Goal: Check status

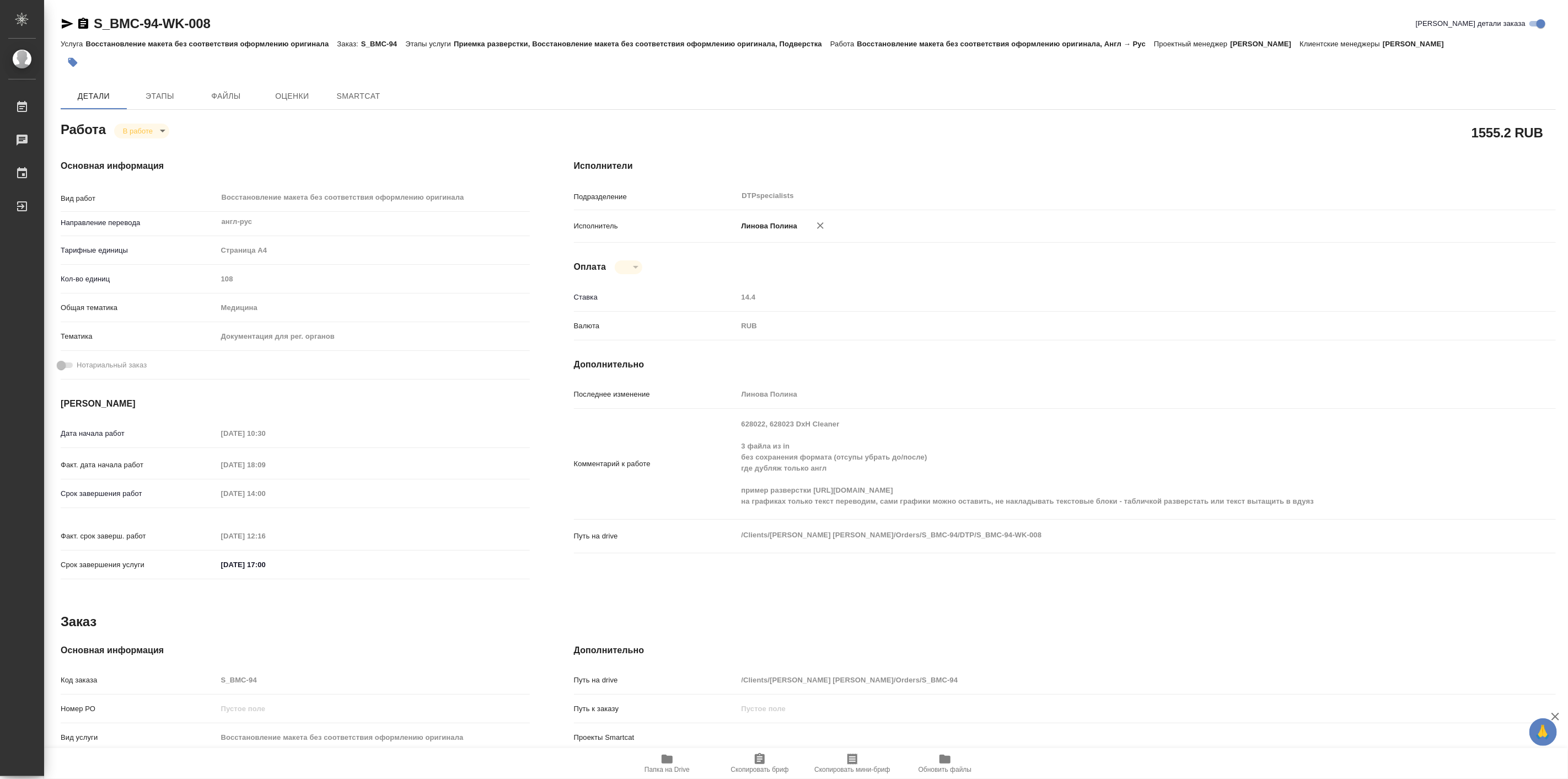
type textarea "x"
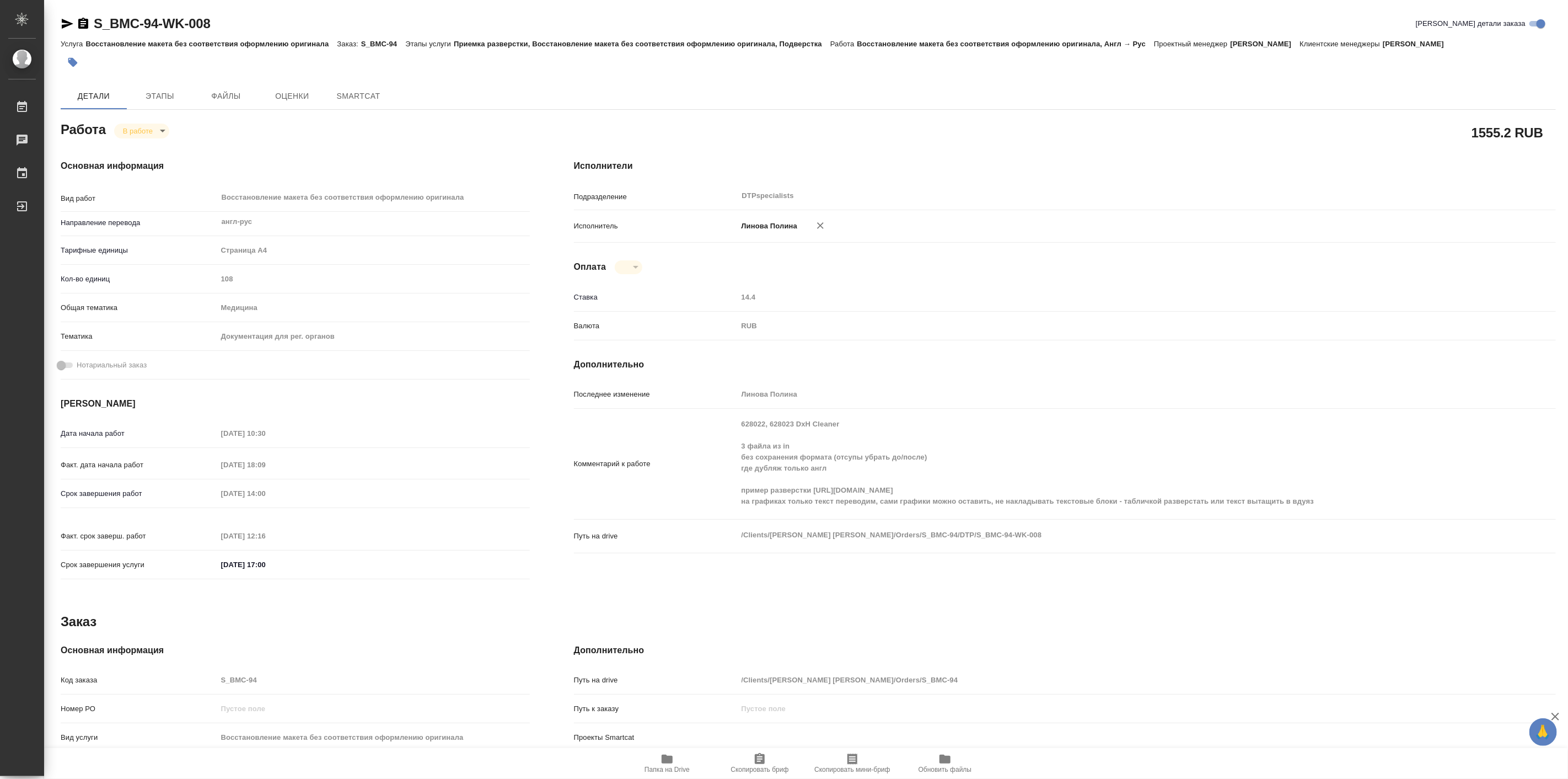
type textarea "x"
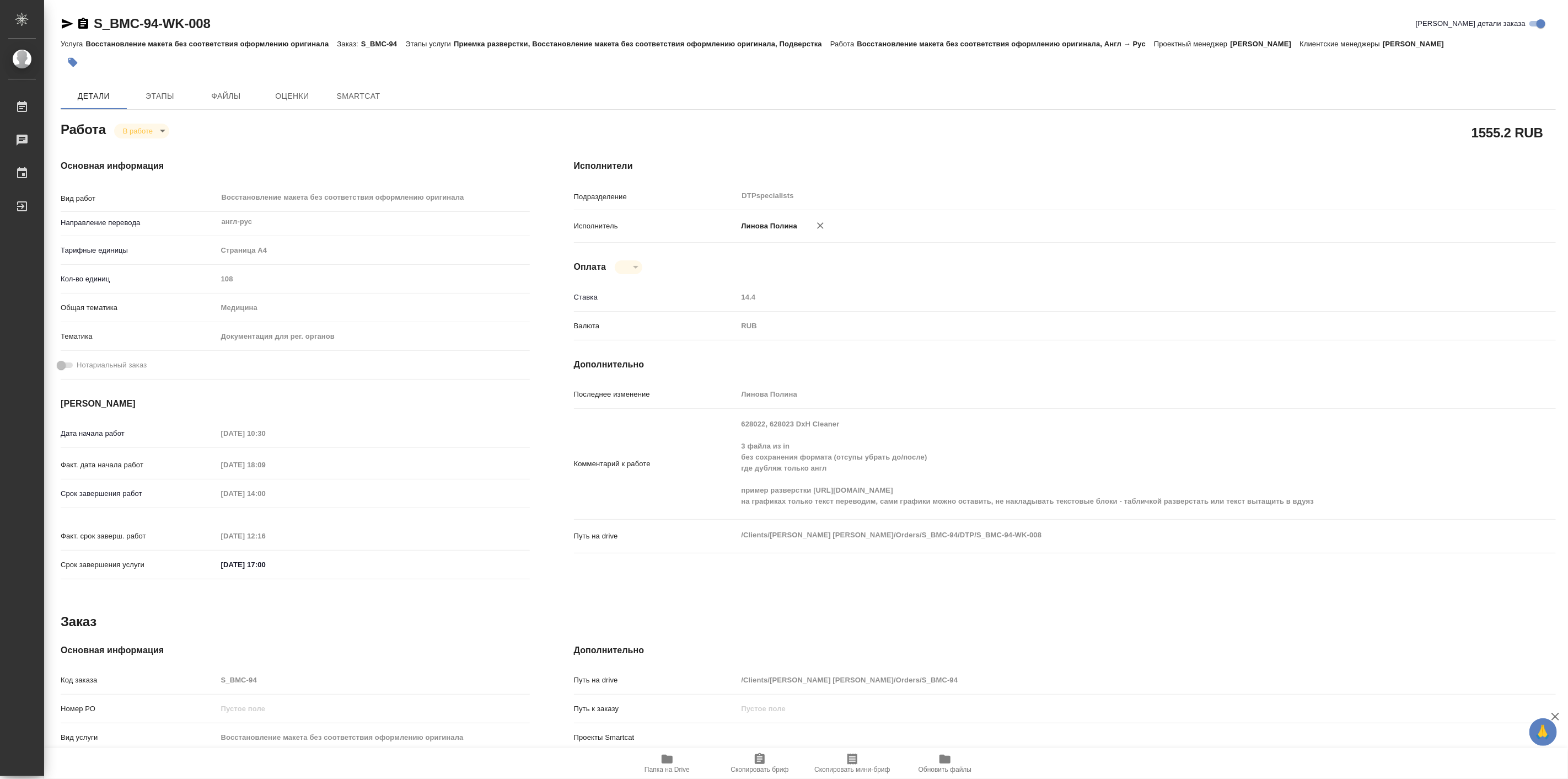
type textarea "x"
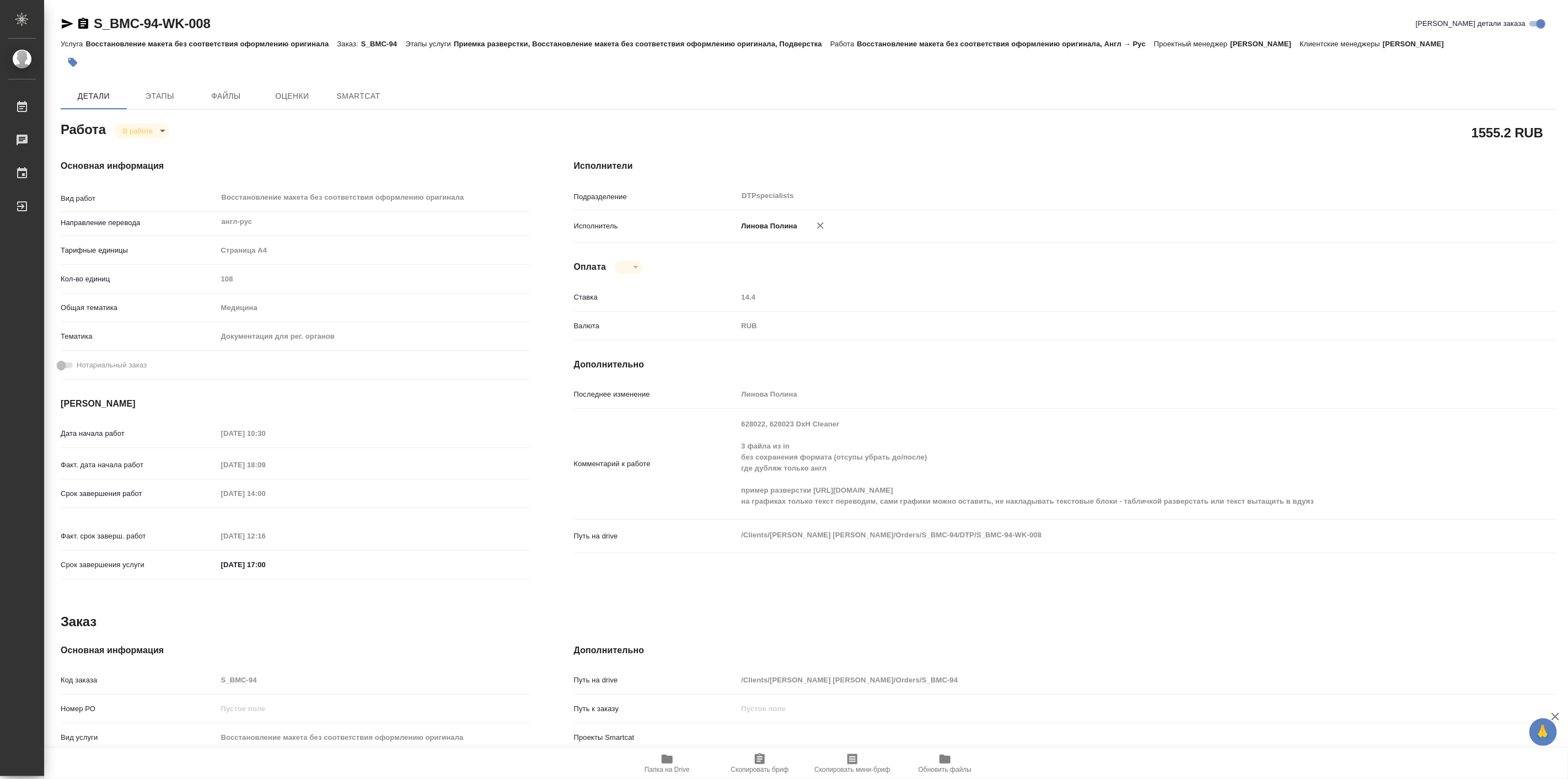
type textarea "x"
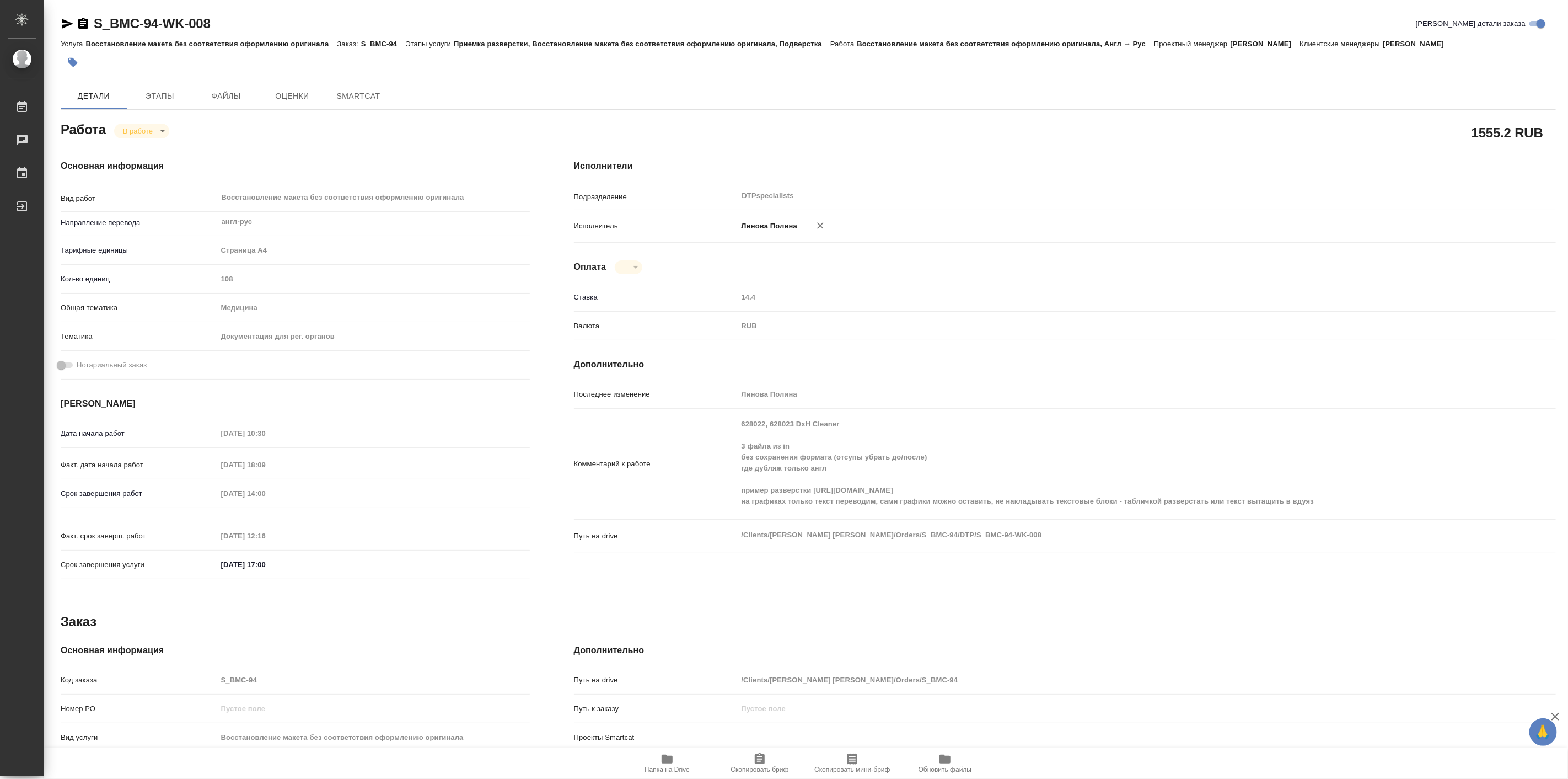
type textarea "x"
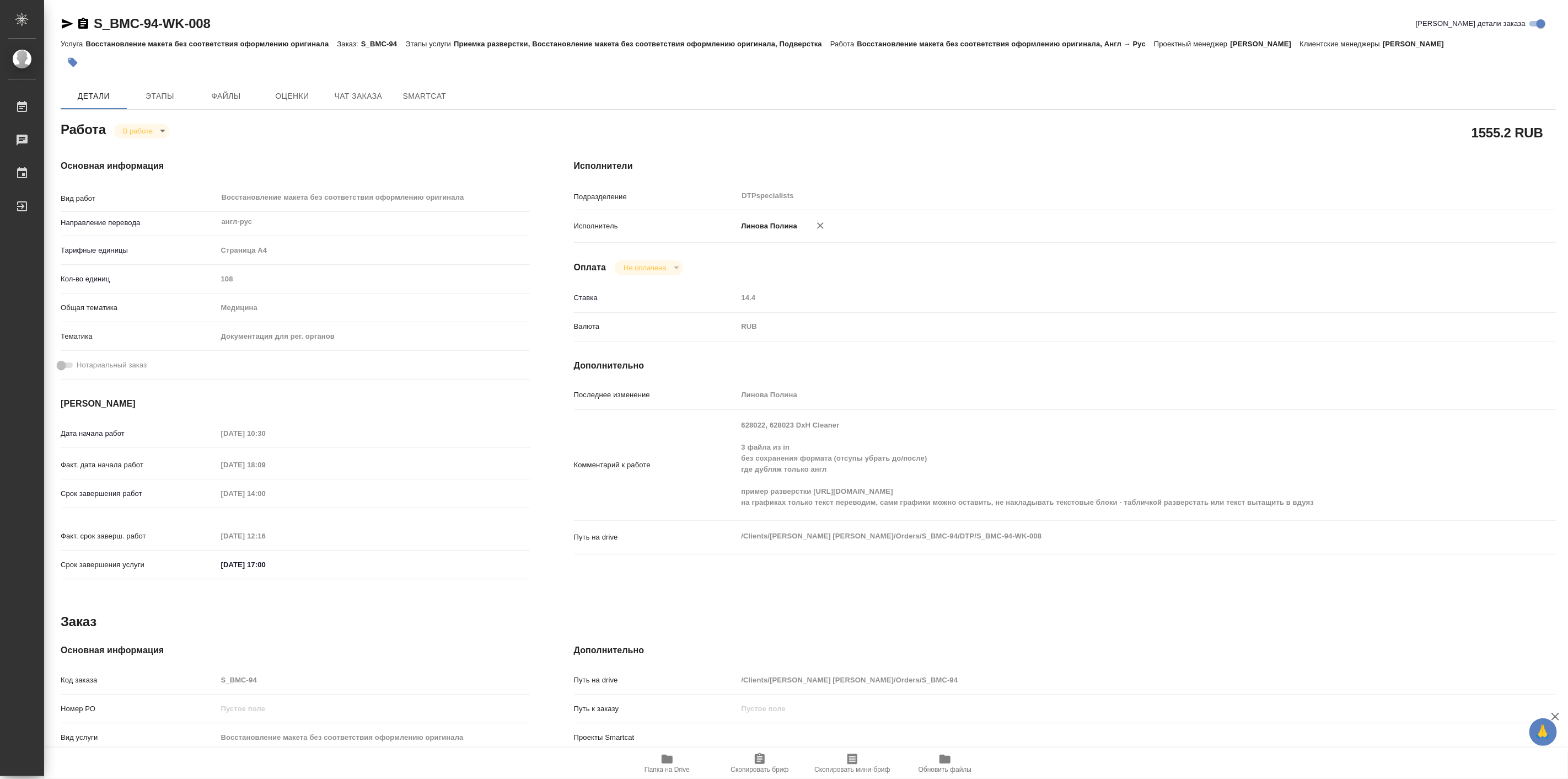
click at [131, 132] on body "🙏 .cls-1 fill:#fff; AWATERA Linova Polina Работы Чаты График Выйти S_BMC-94-WK-…" at bounding box center [784, 389] width 1568 height 779
type textarea "x"
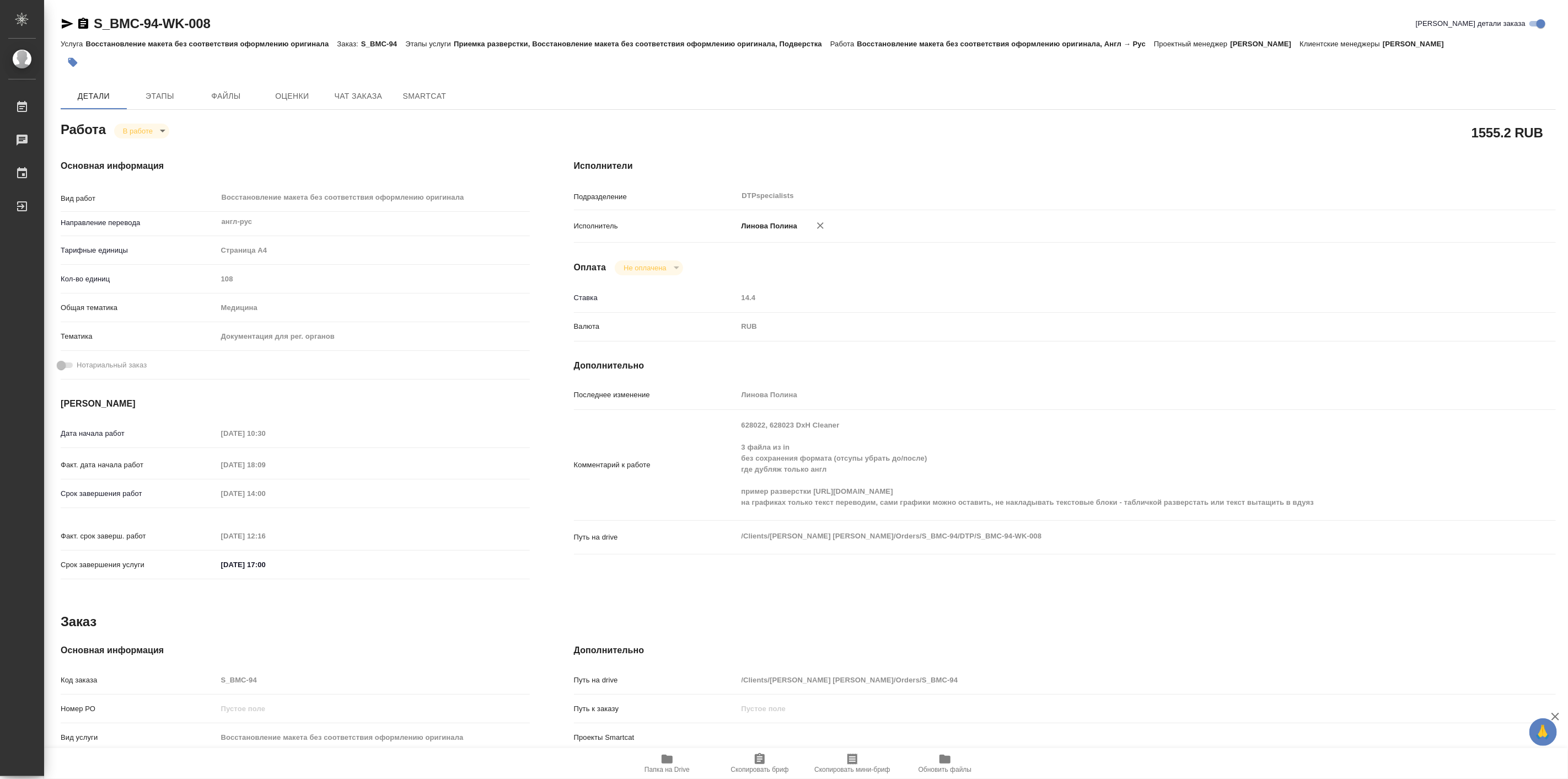
type textarea "x"
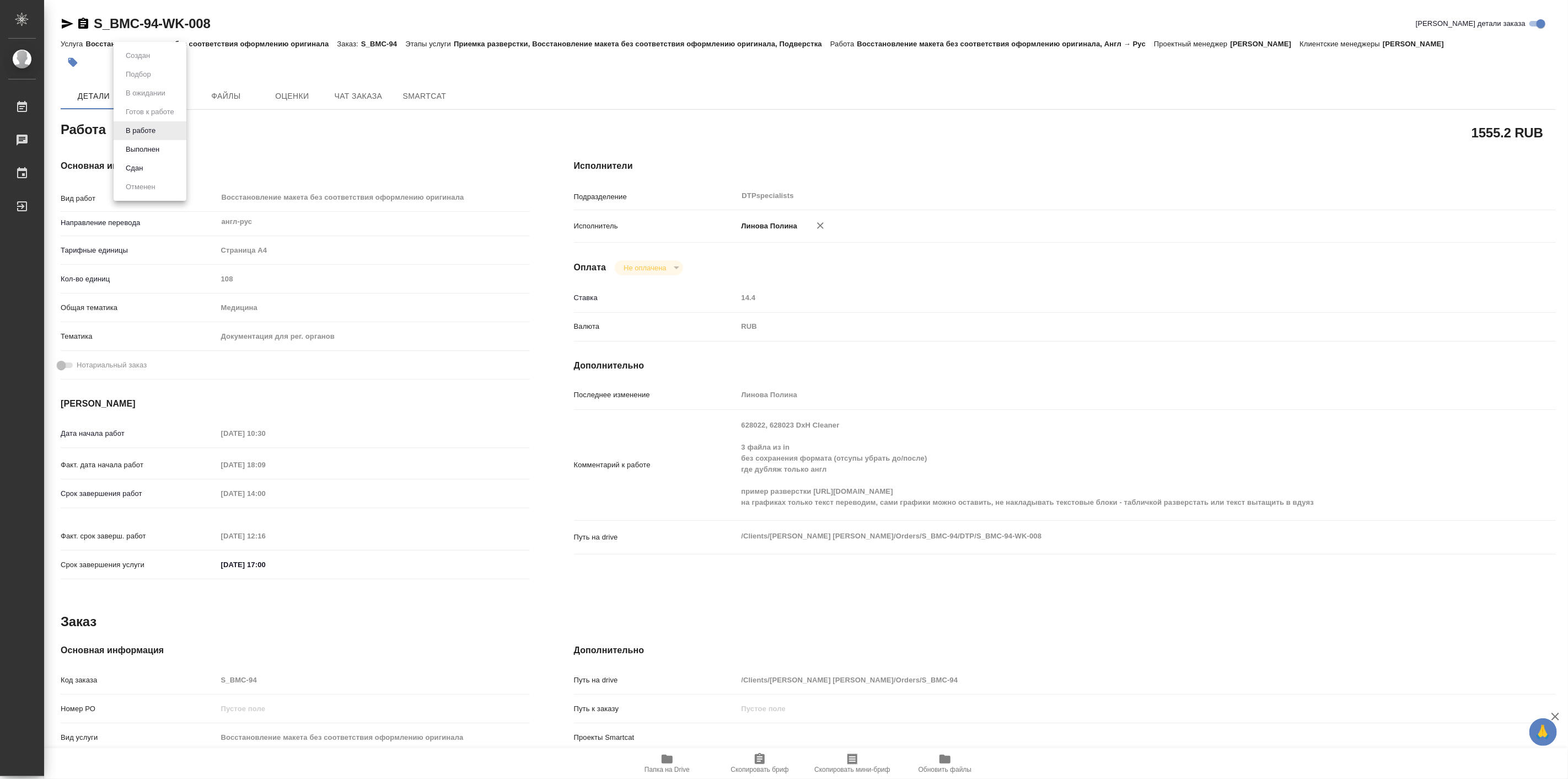
type textarea "x"
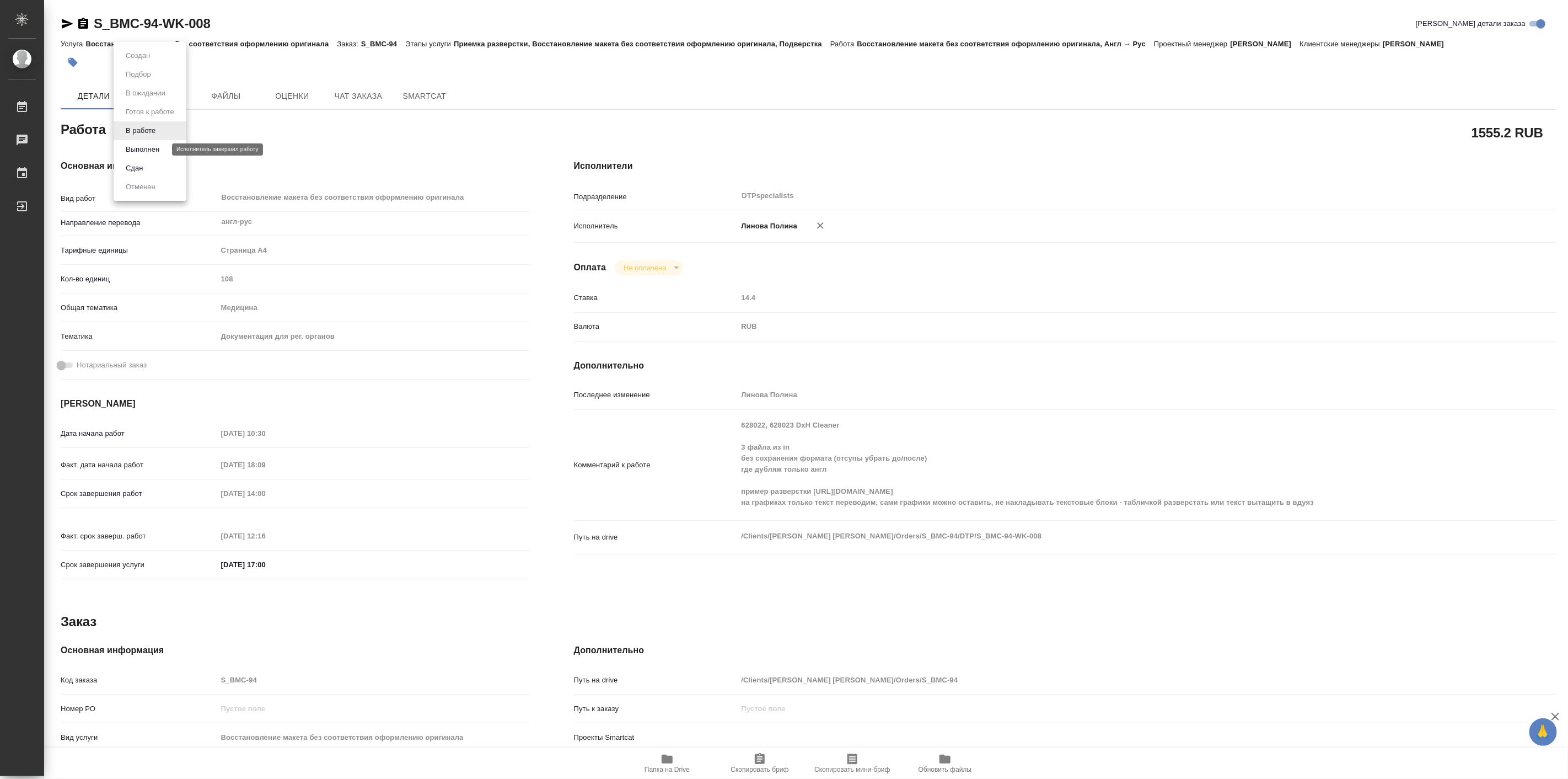
type textarea "x"
click at [155, 150] on button "Выполнен" at bounding box center [143, 149] width 41 height 12
type textarea "x"
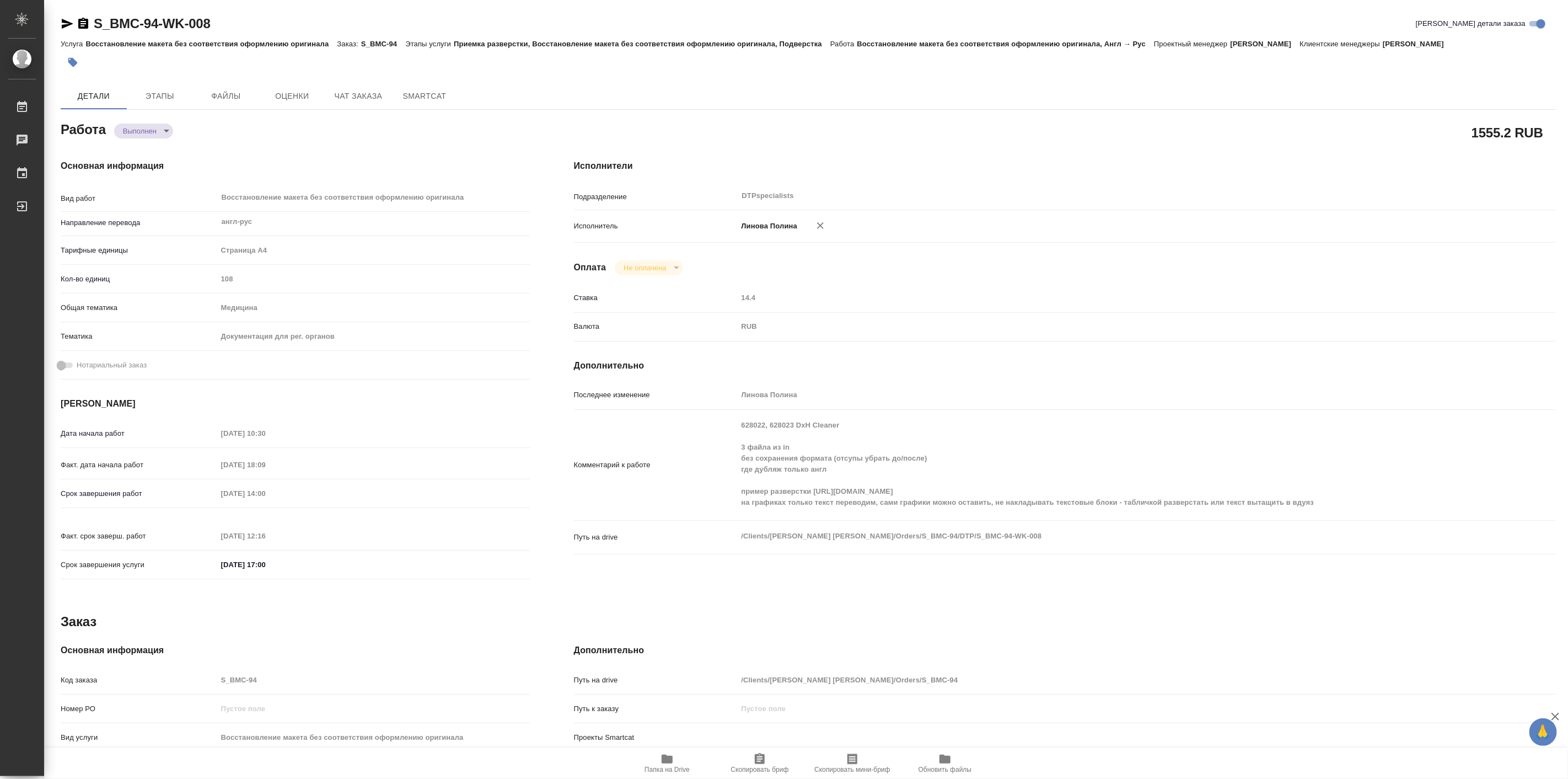
type textarea "x"
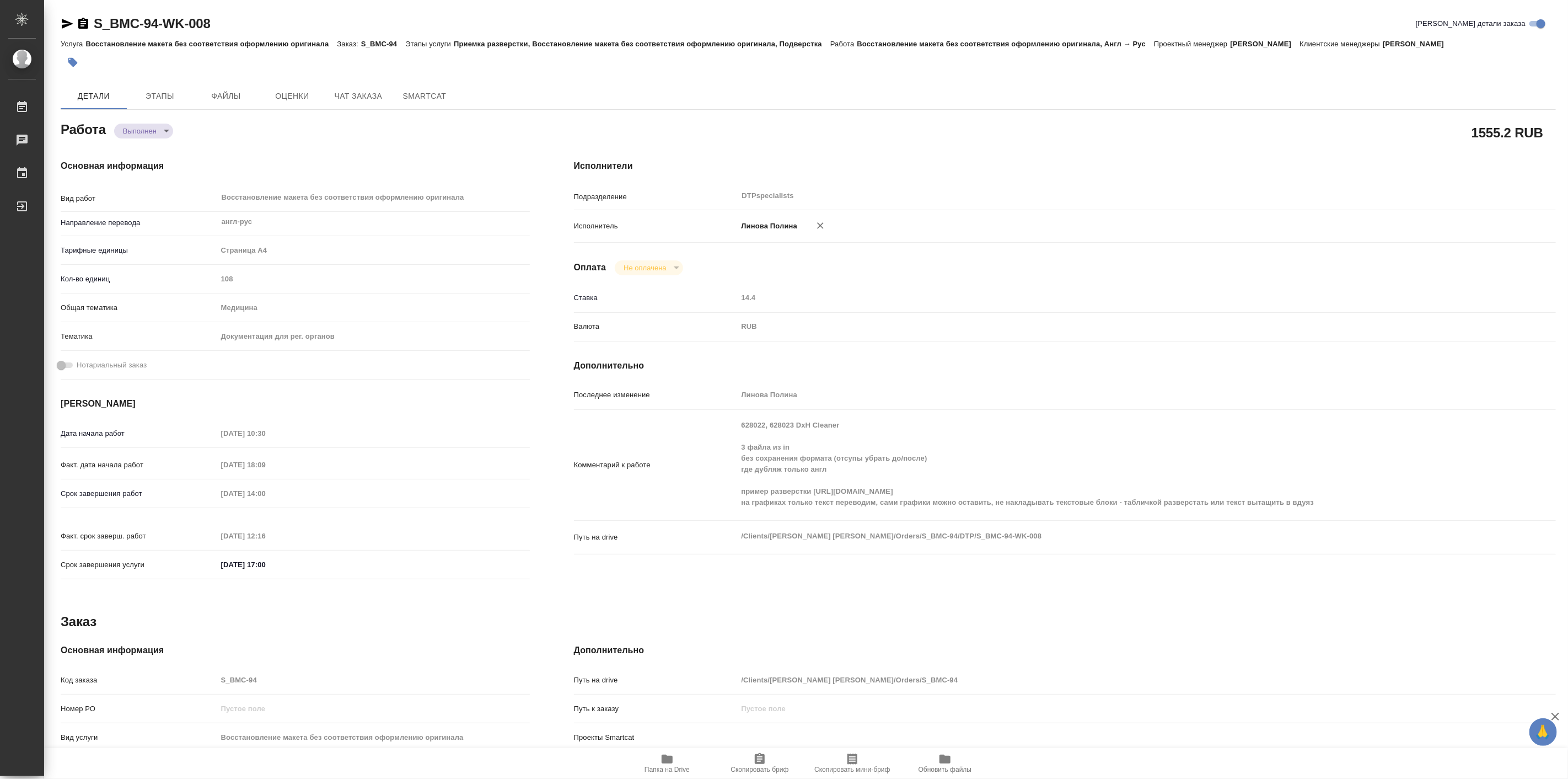
type textarea "x"
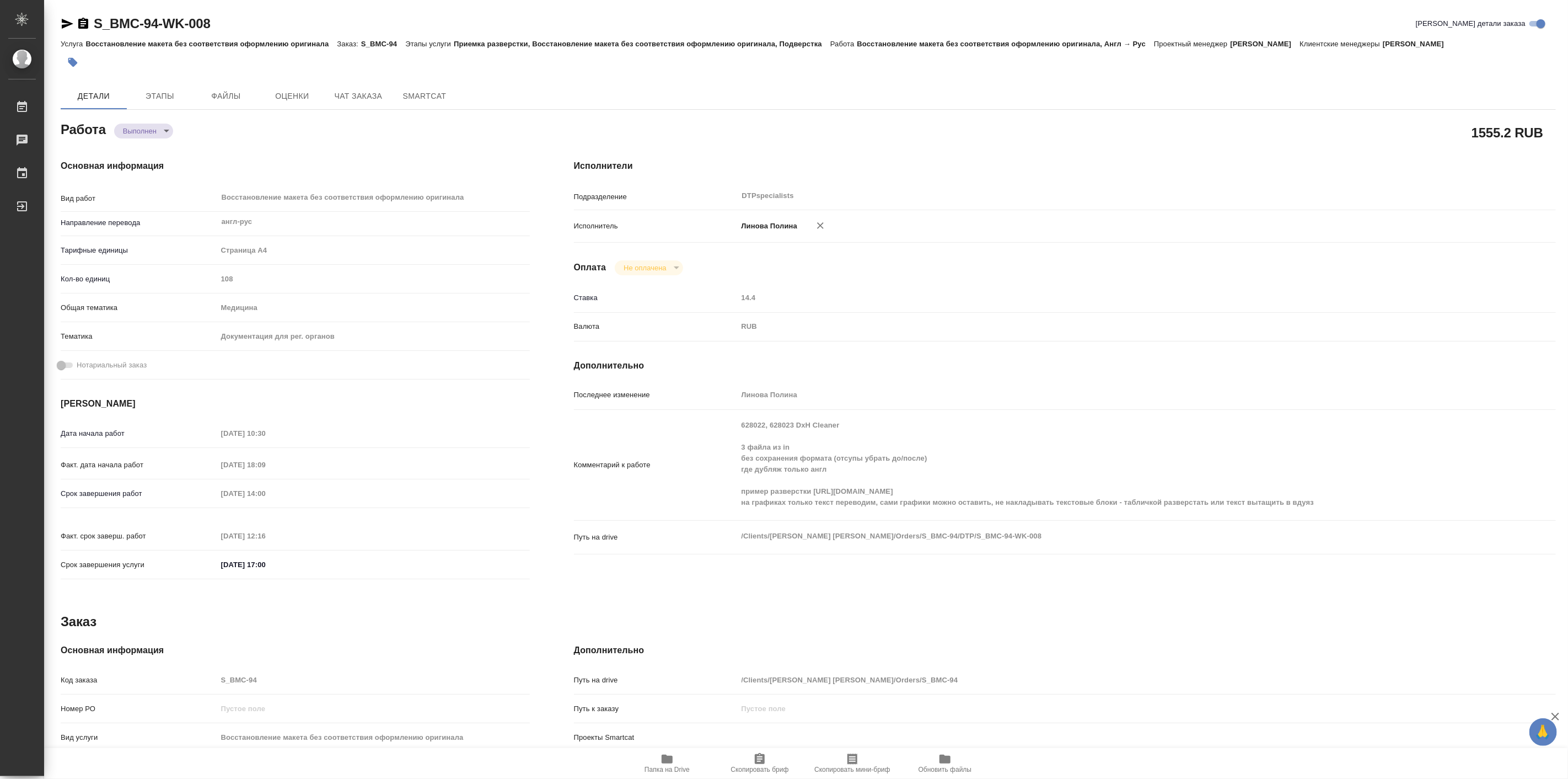
type textarea "x"
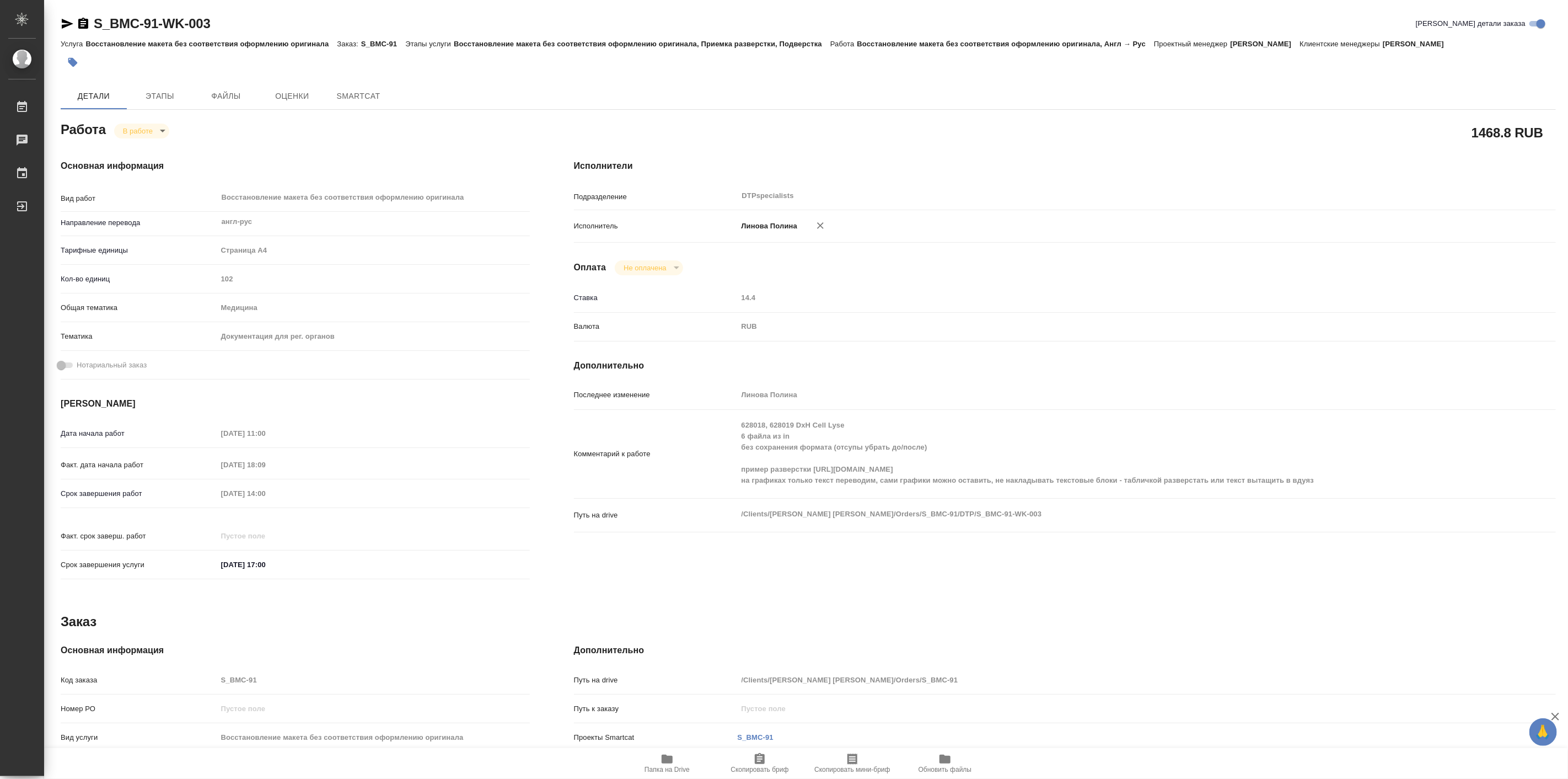
type textarea "x"
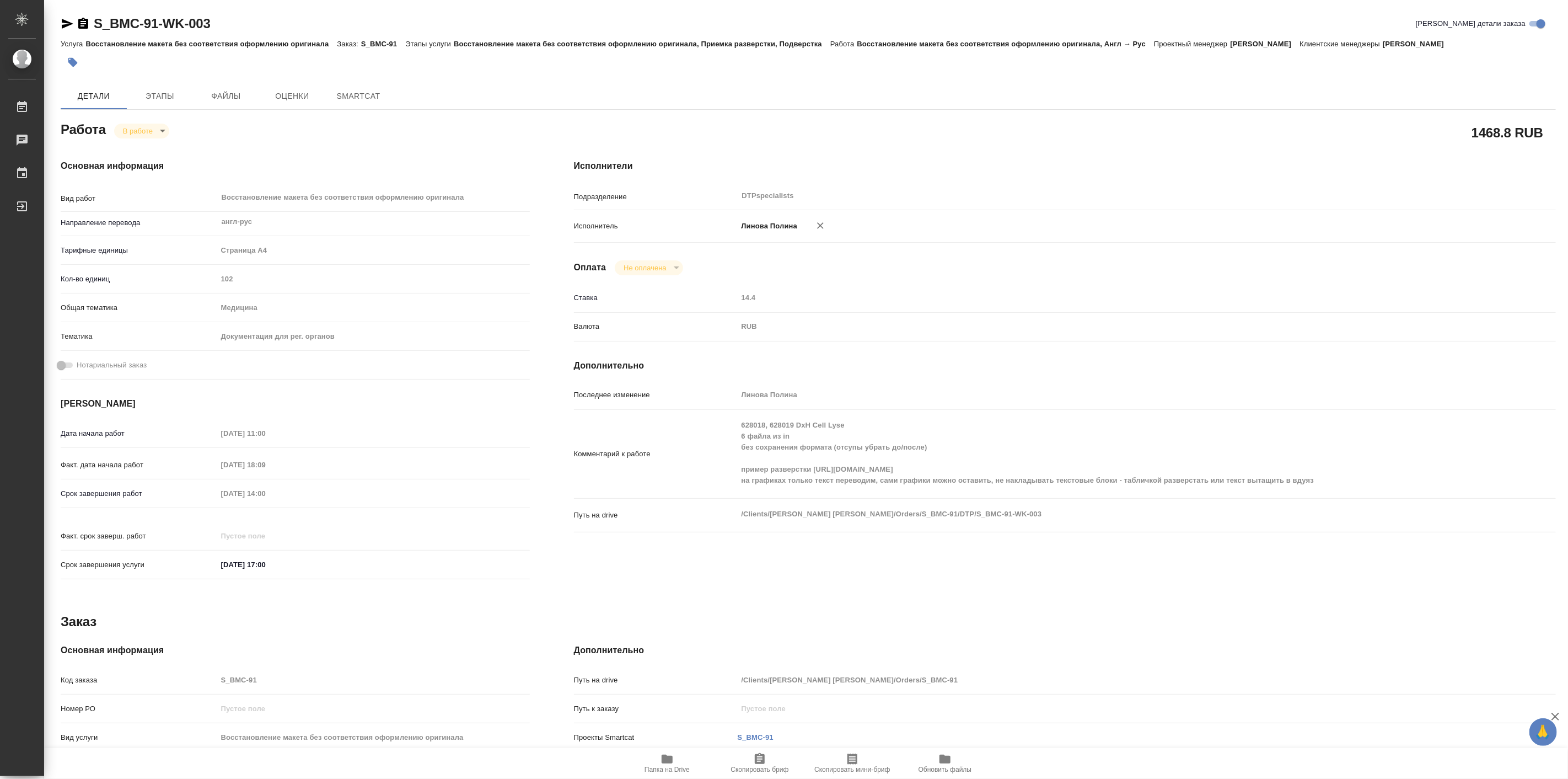
type textarea "x"
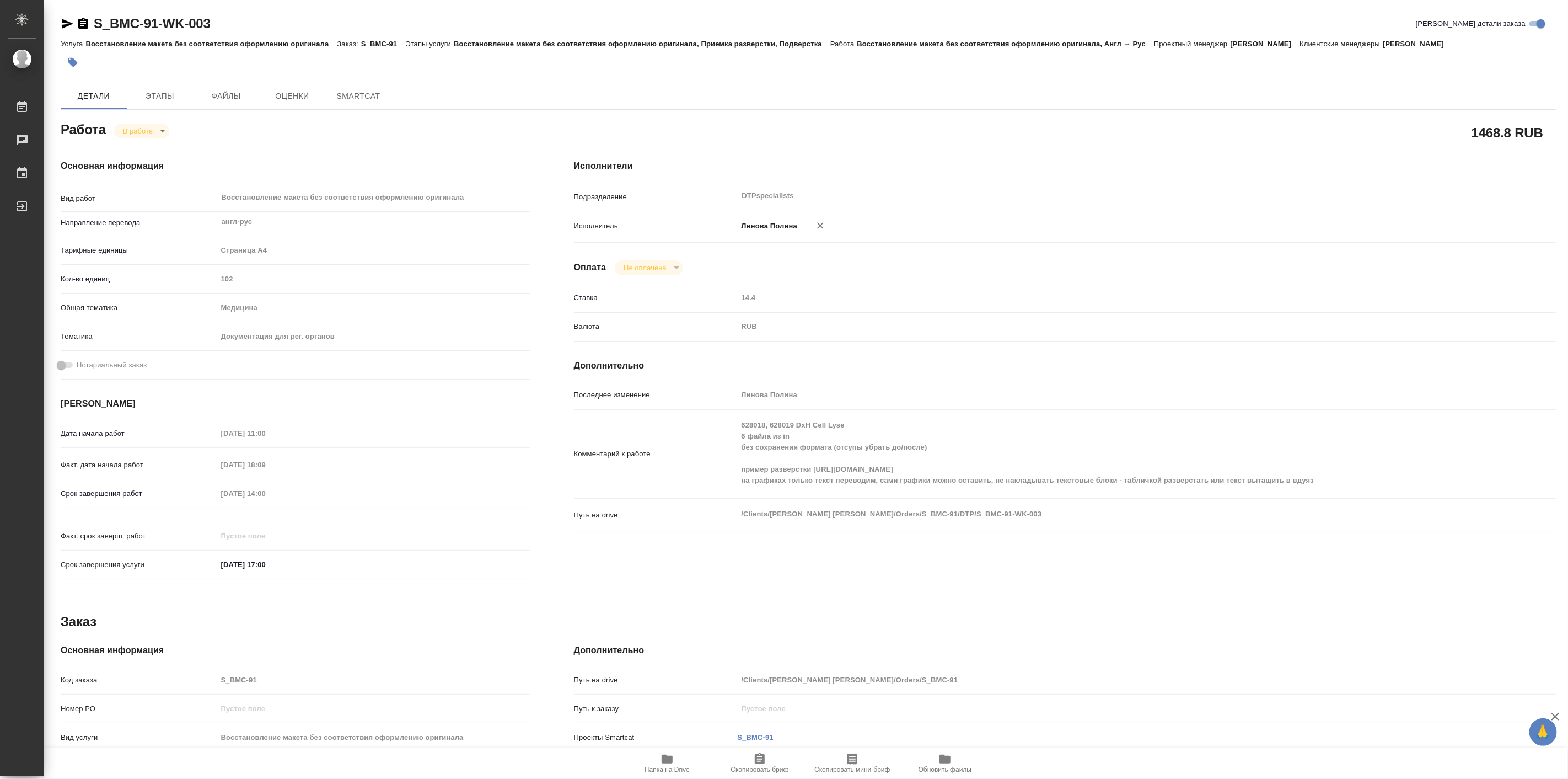
type textarea "x"
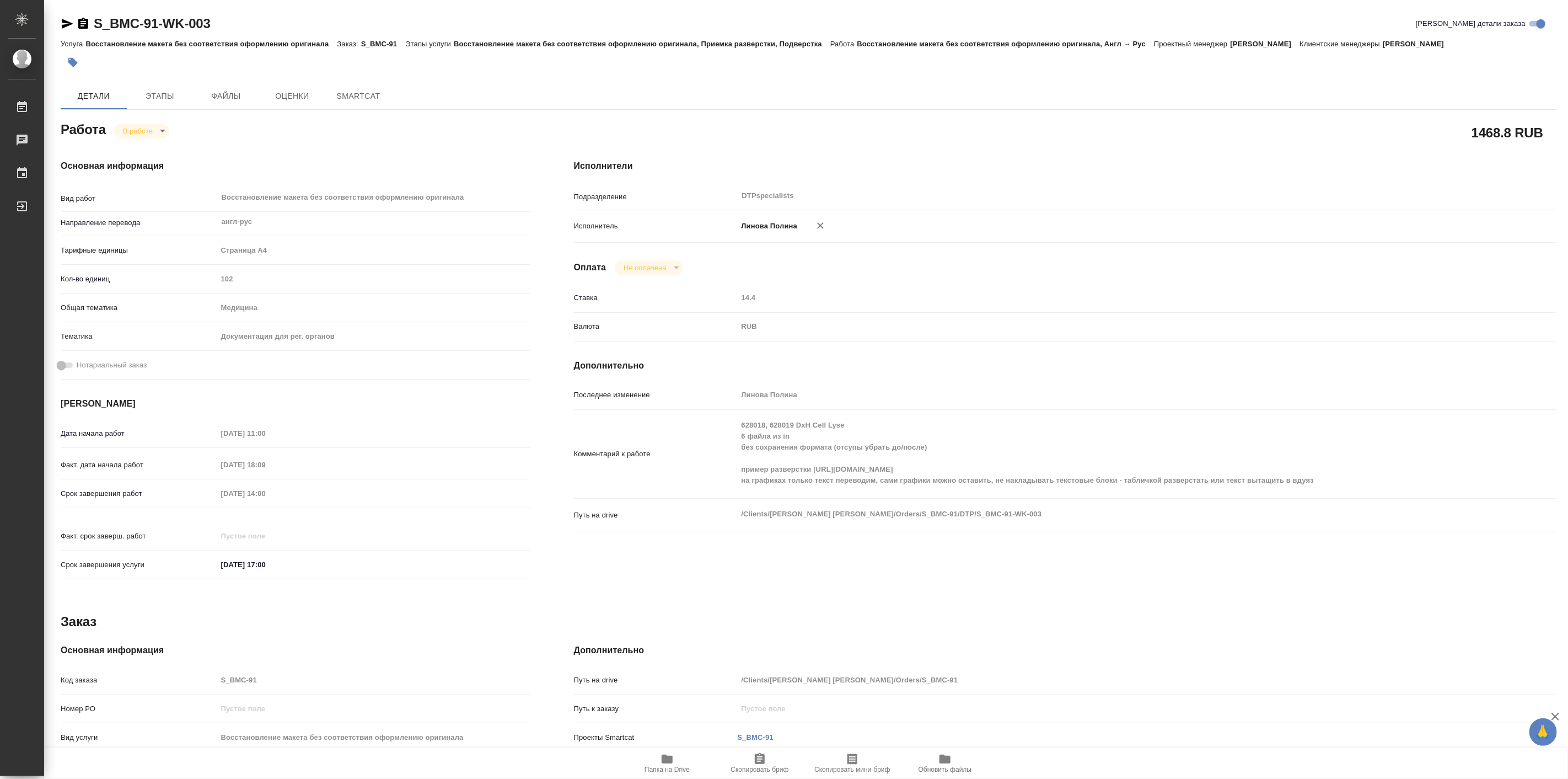
type textarea "x"
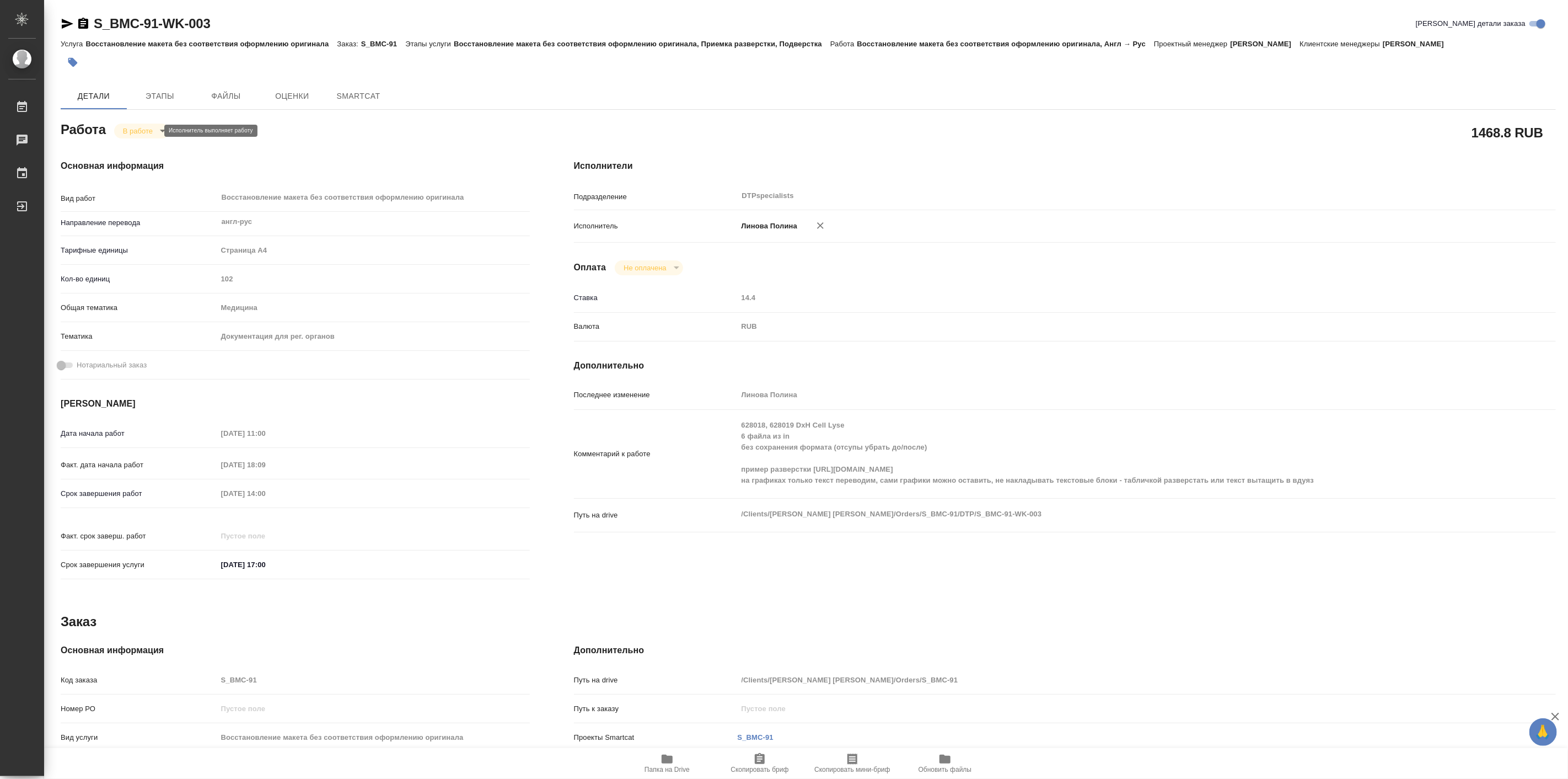
type textarea "x"
click at [138, 126] on body "🙏 .cls-1 fill:#fff; AWATERA Linova Polina Работы Чаты График Выйти S_BMC-91-WK-…" at bounding box center [784, 389] width 1568 height 779
type textarea "x"
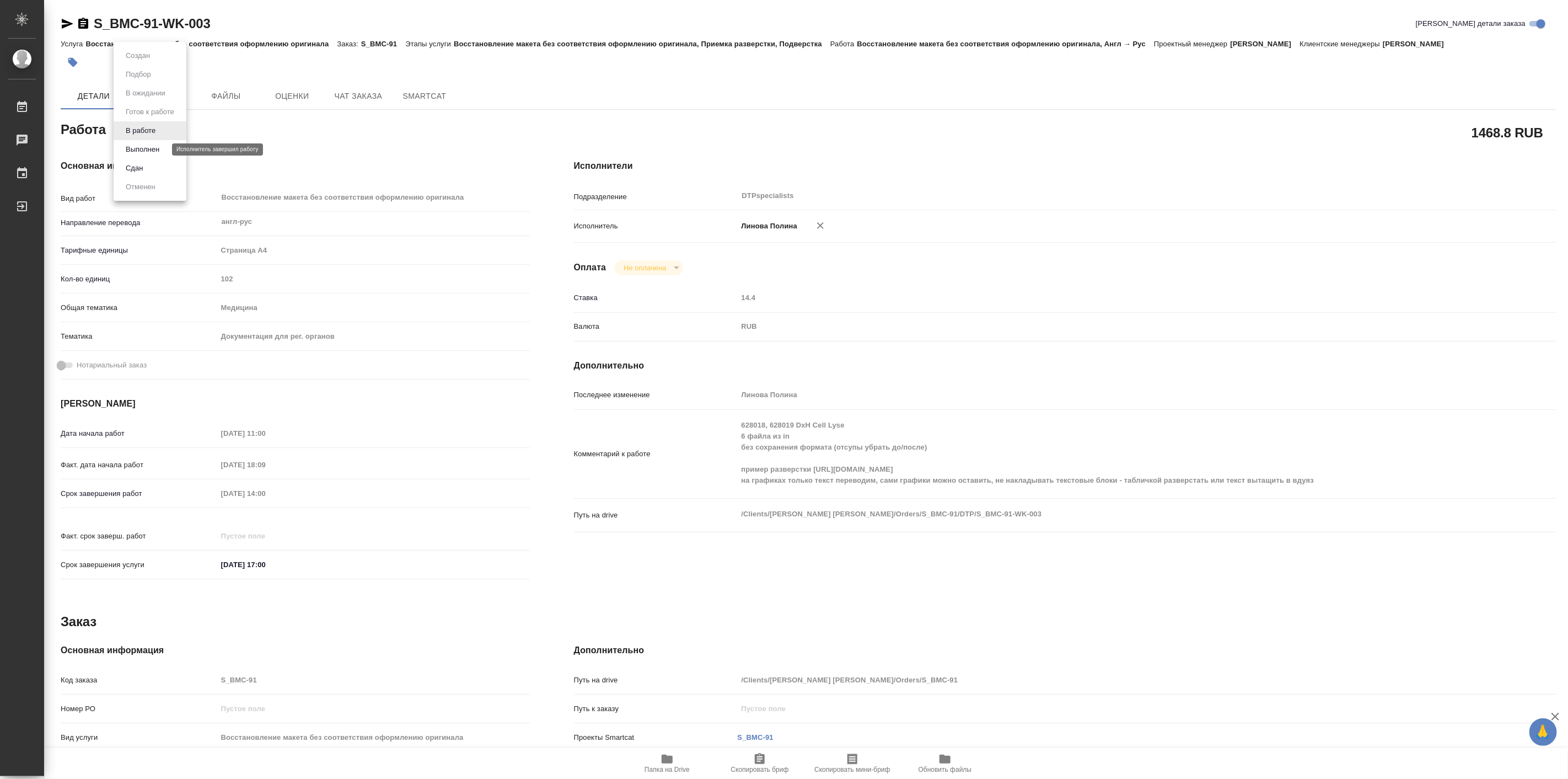
type textarea "x"
click at [146, 145] on button "Выполнен" at bounding box center [143, 149] width 41 height 12
type textarea "x"
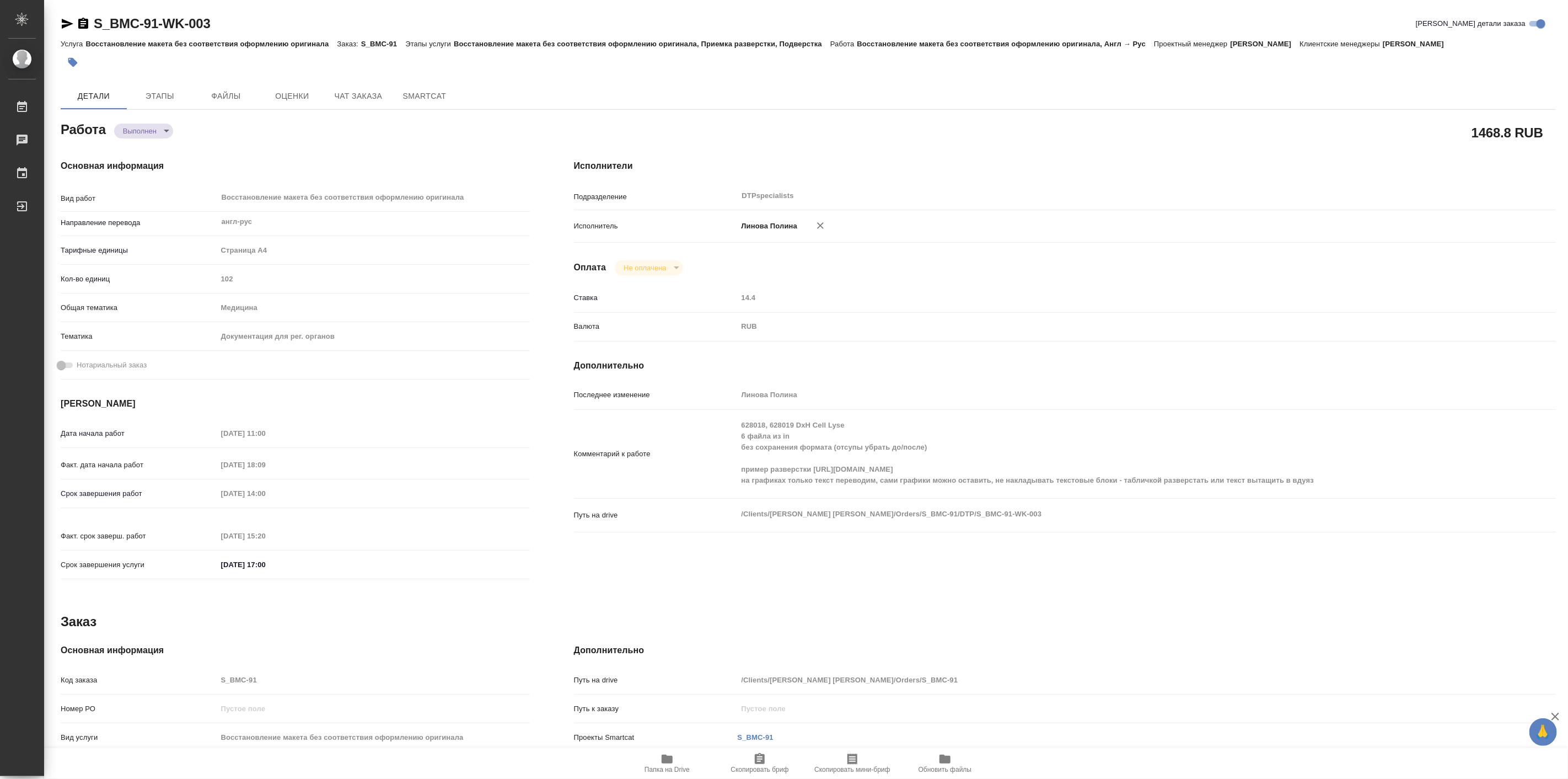
type textarea "x"
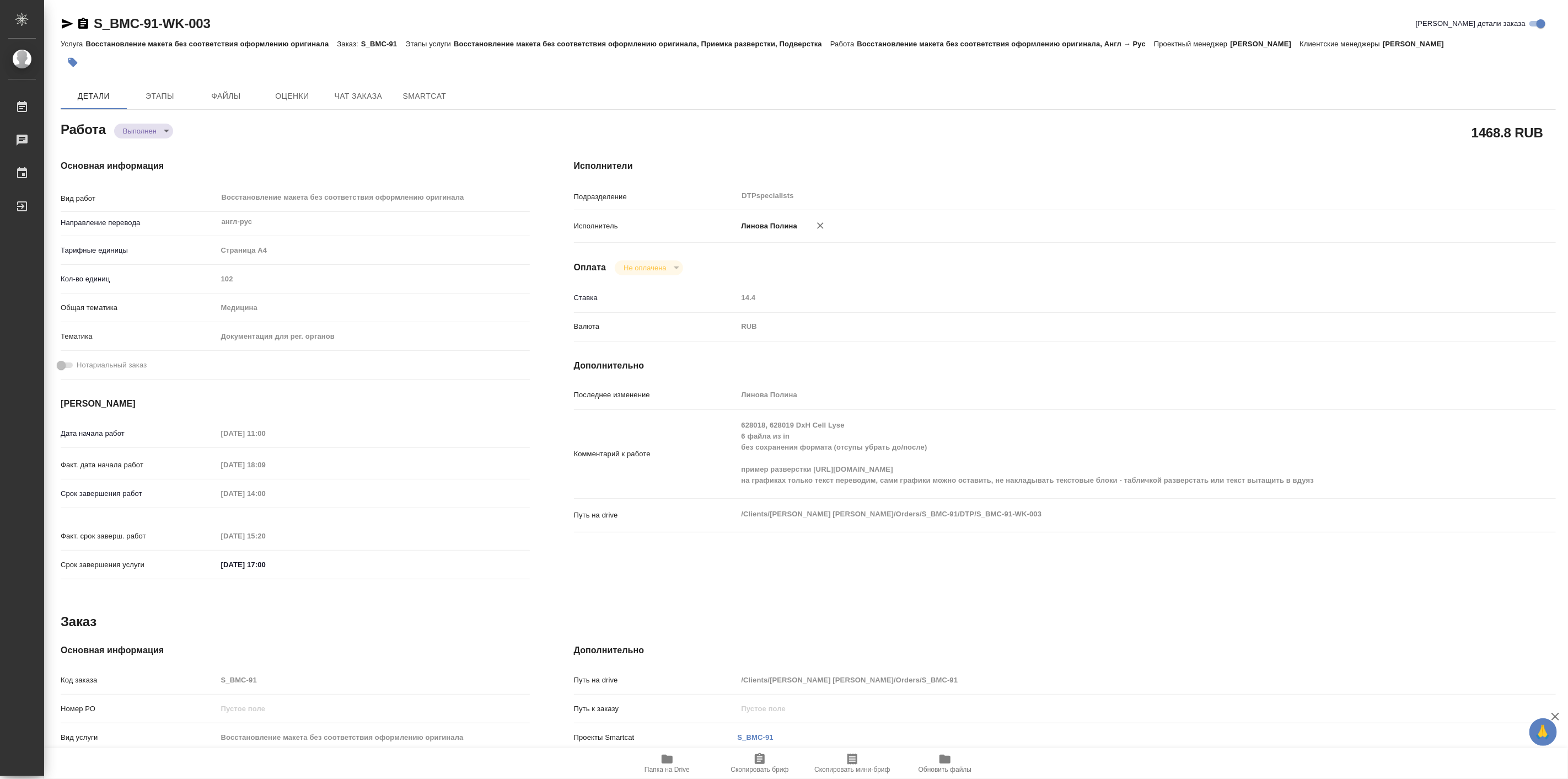
type textarea "x"
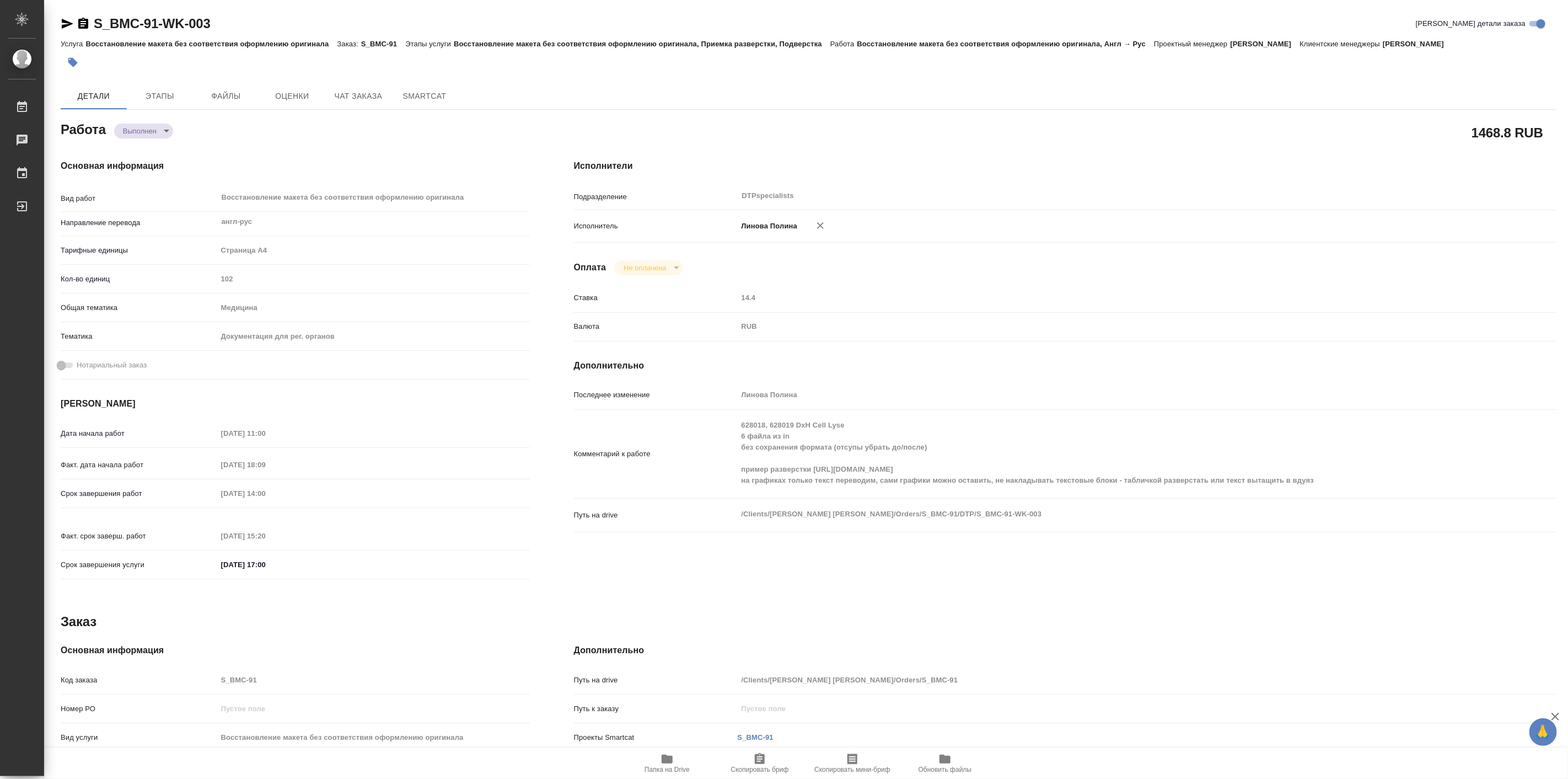
type textarea "x"
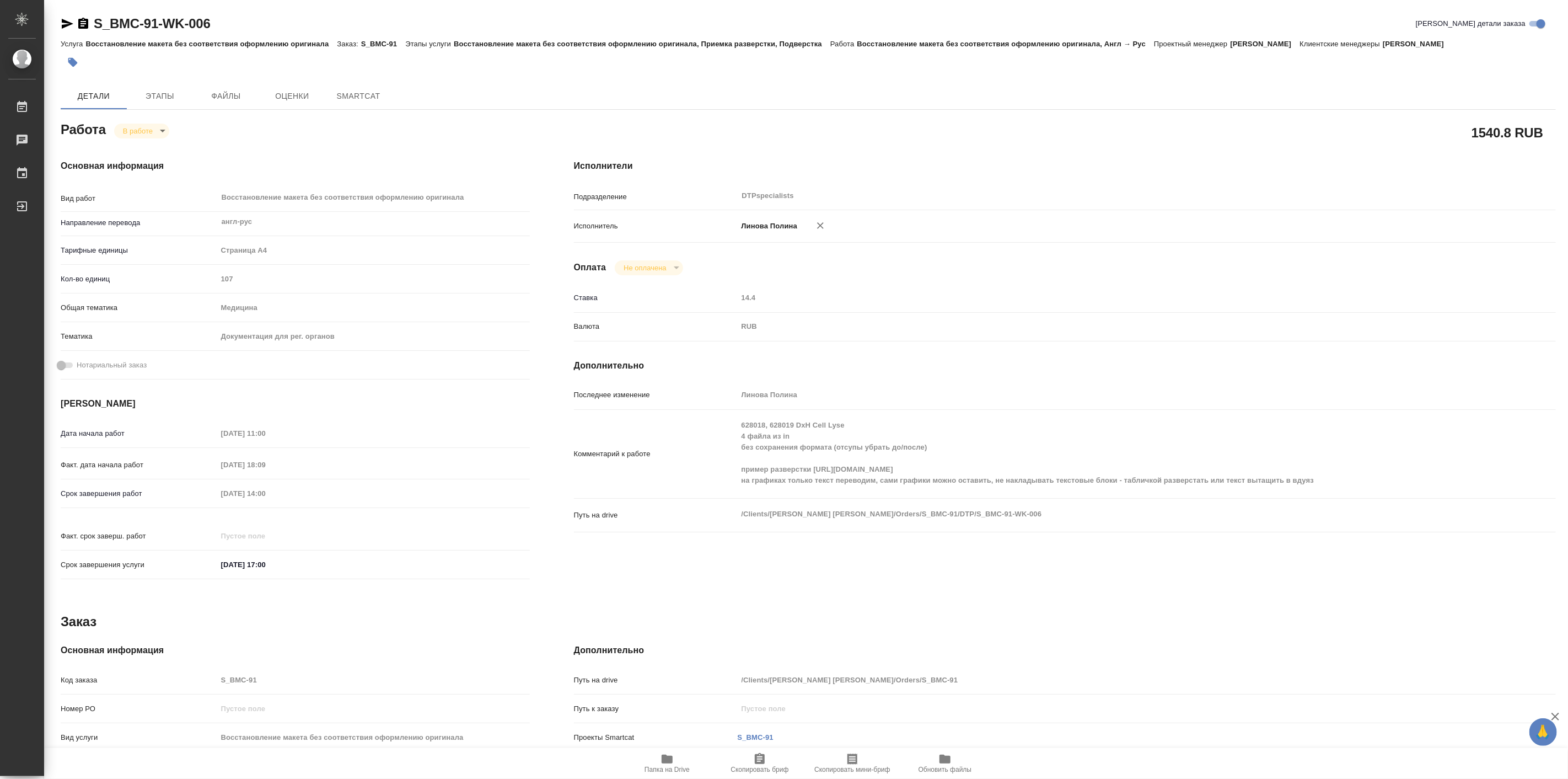
type textarea "x"
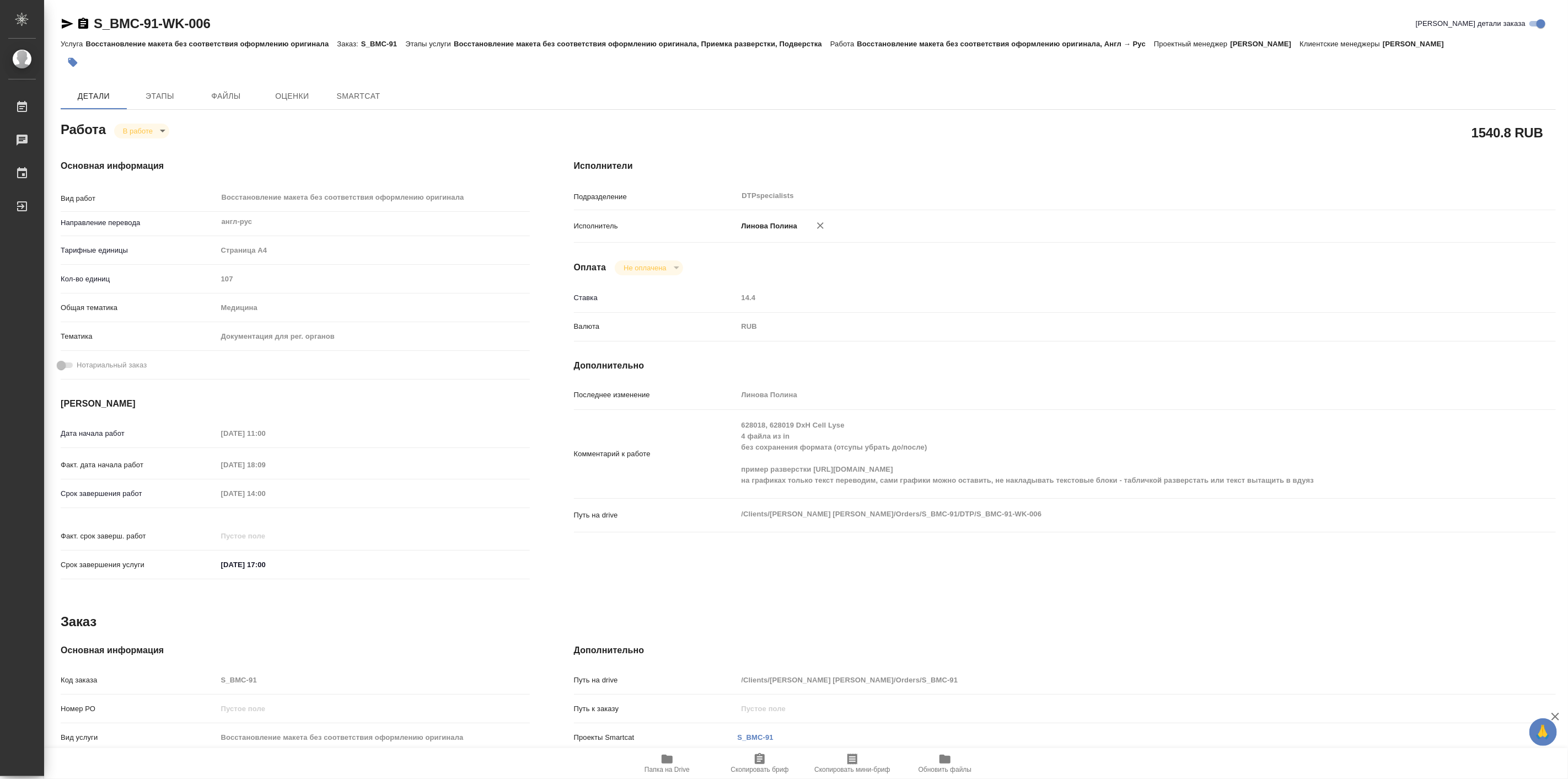
type textarea "x"
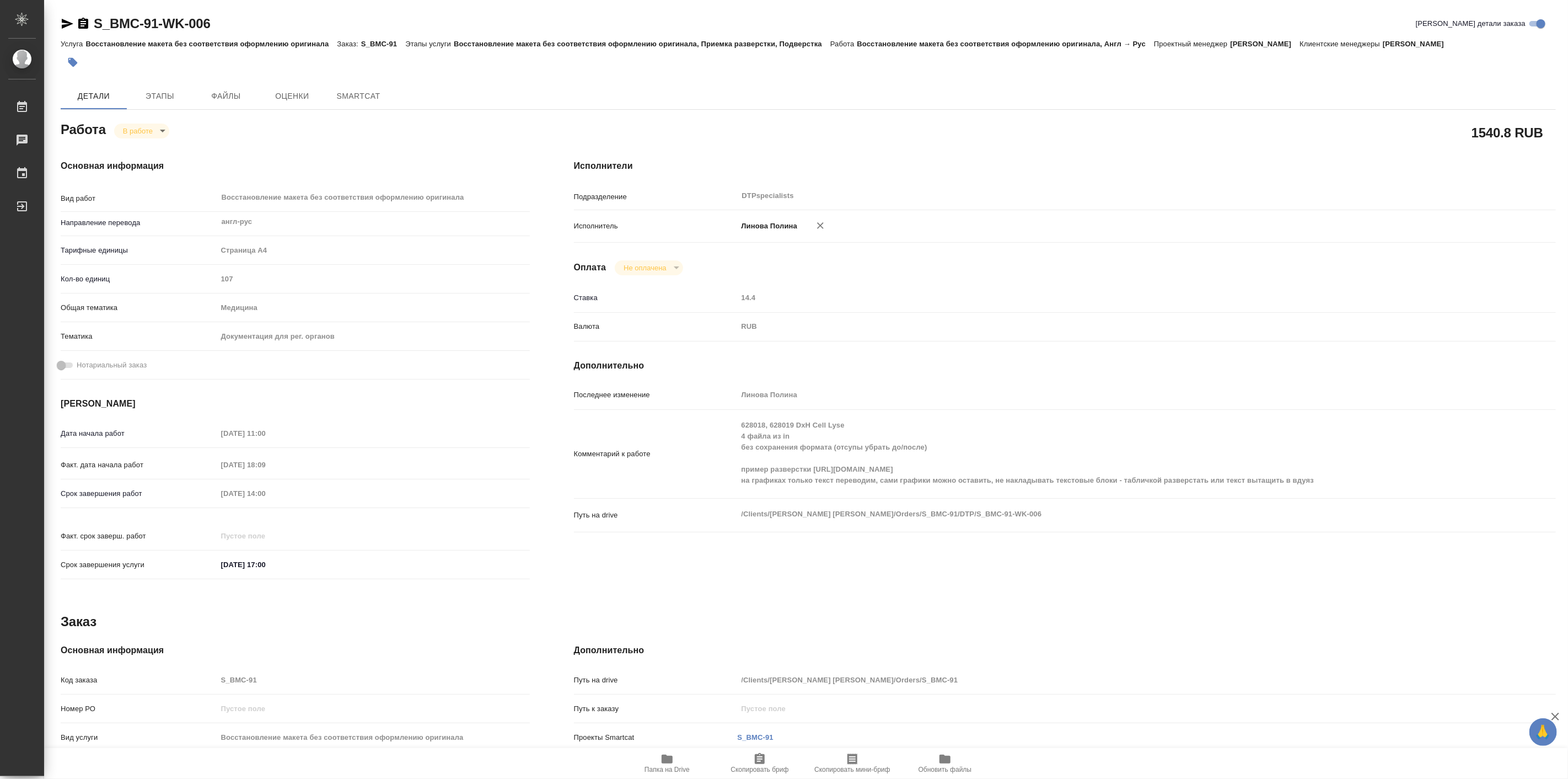
type textarea "x"
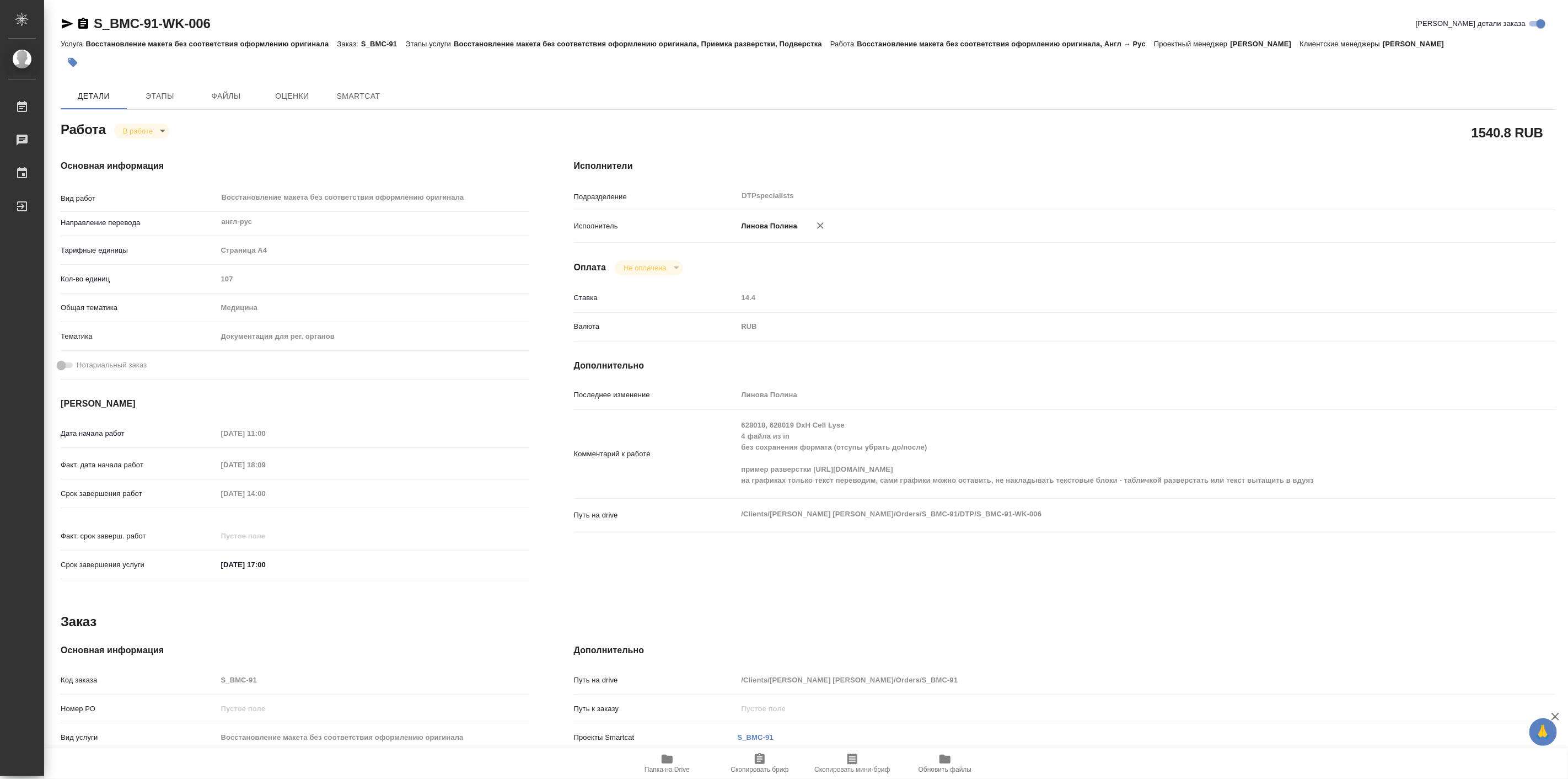
type textarea "x"
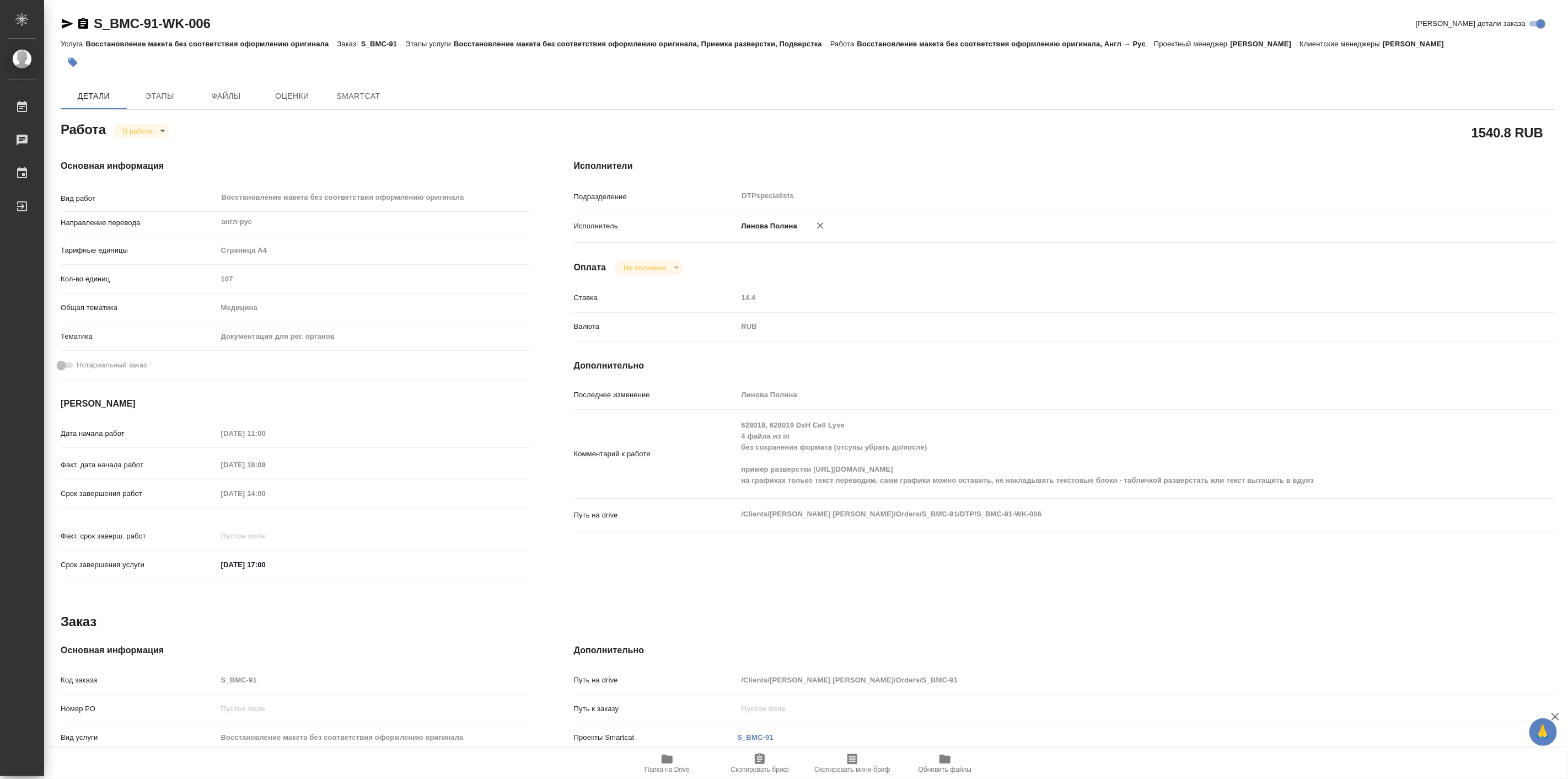
type textarea "x"
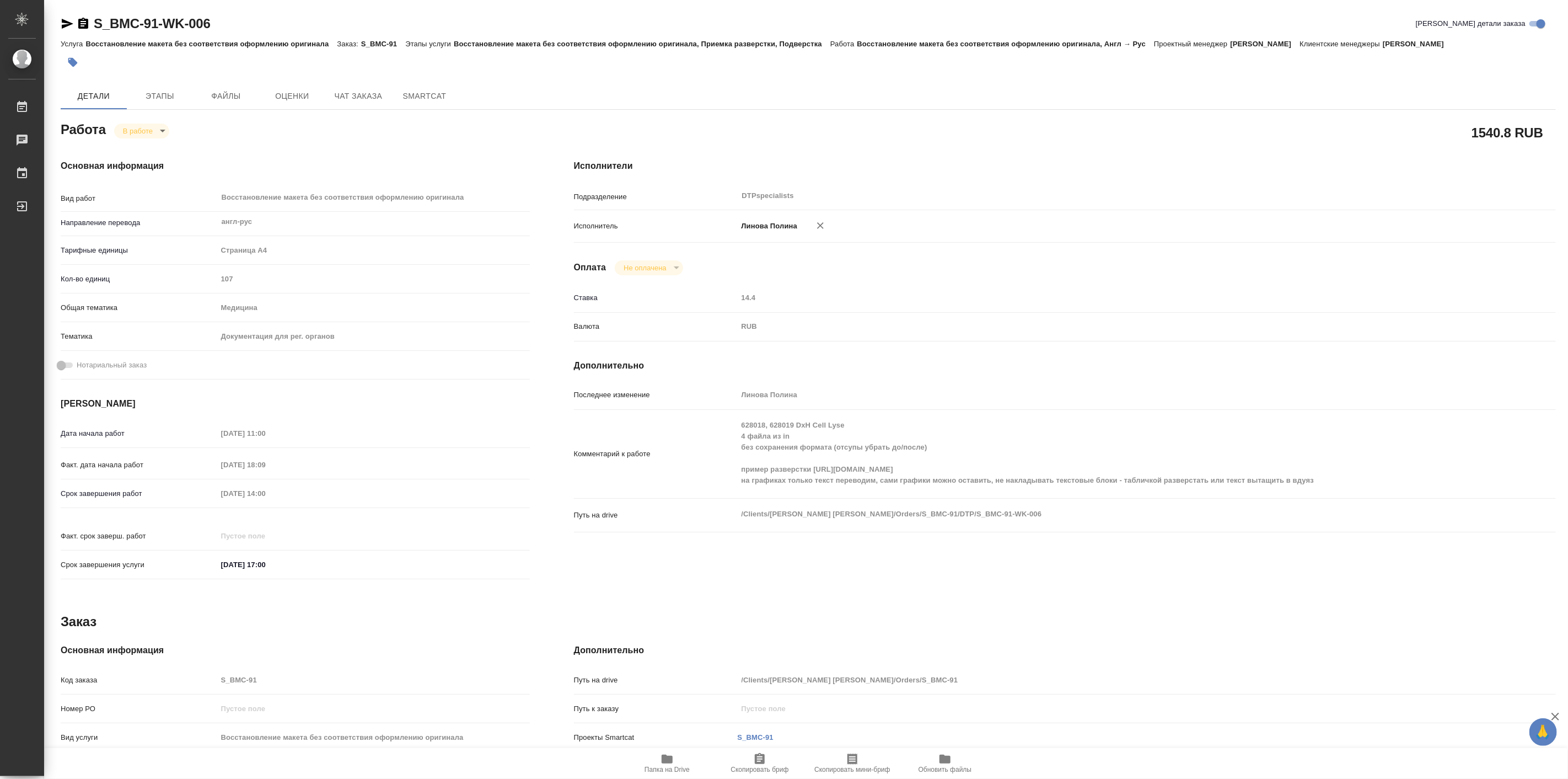
type textarea "x"
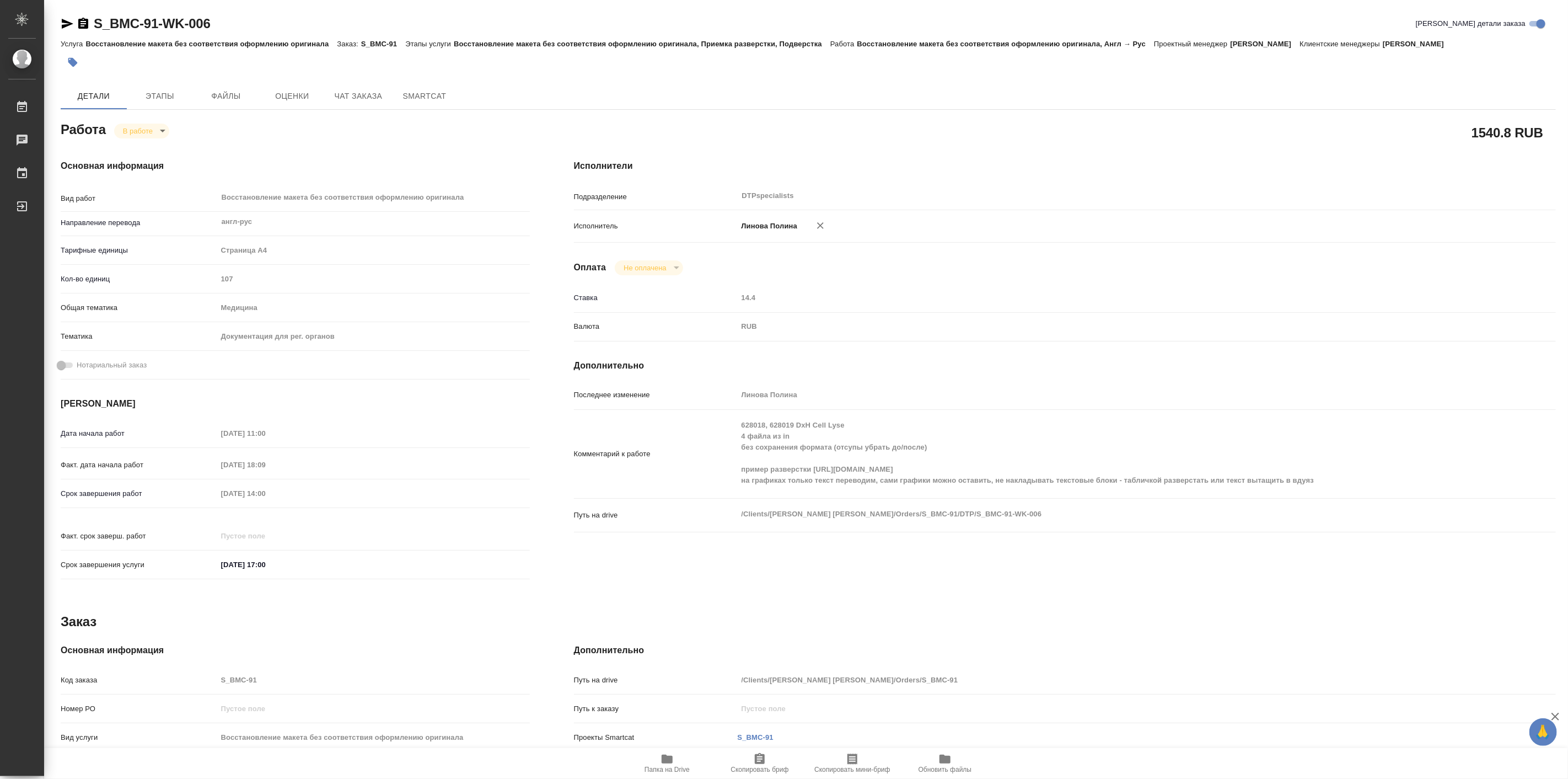
type textarea "x"
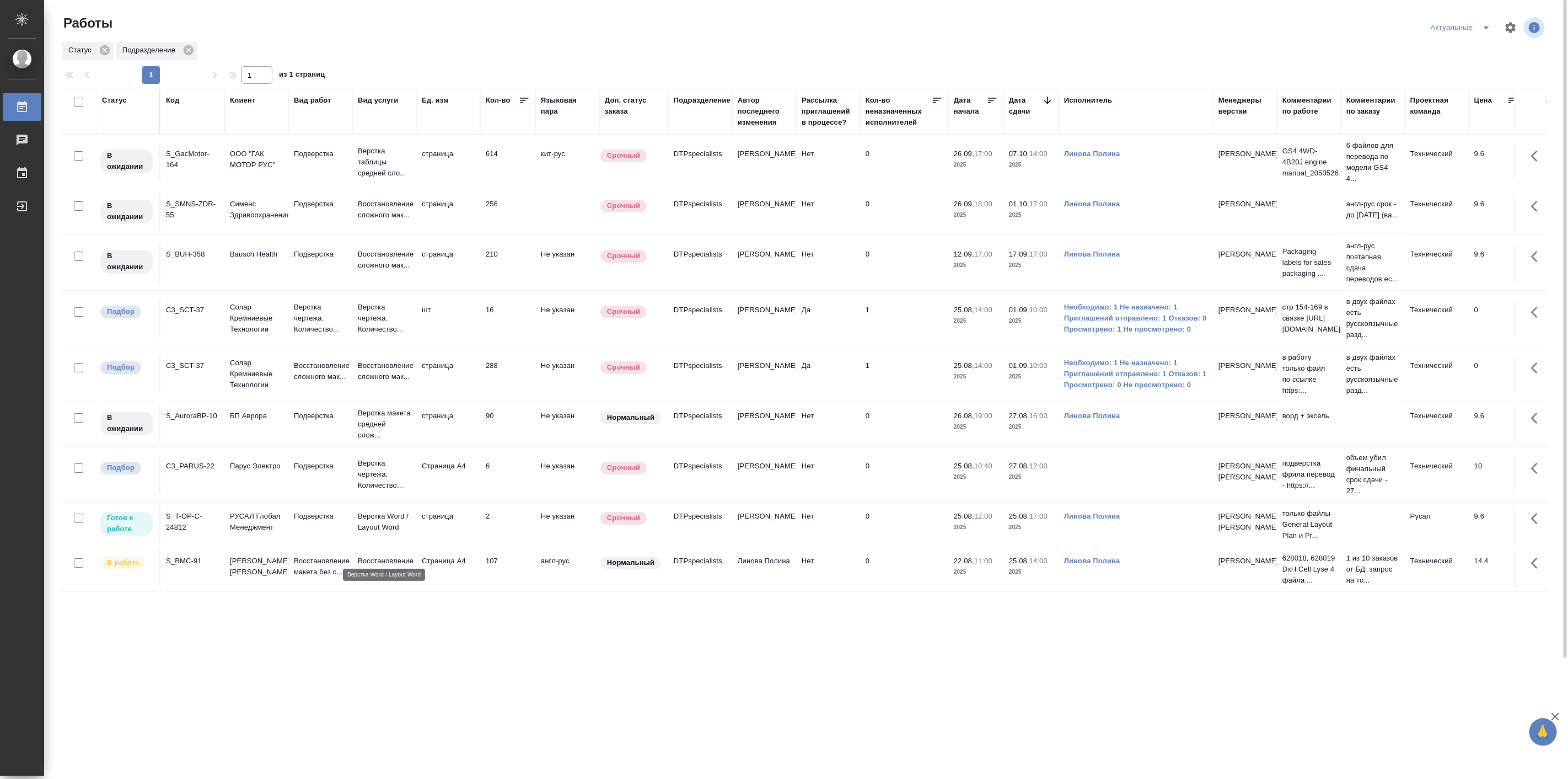
scroll to position [102, 0]
